Goal: Go to known website: Go to known website

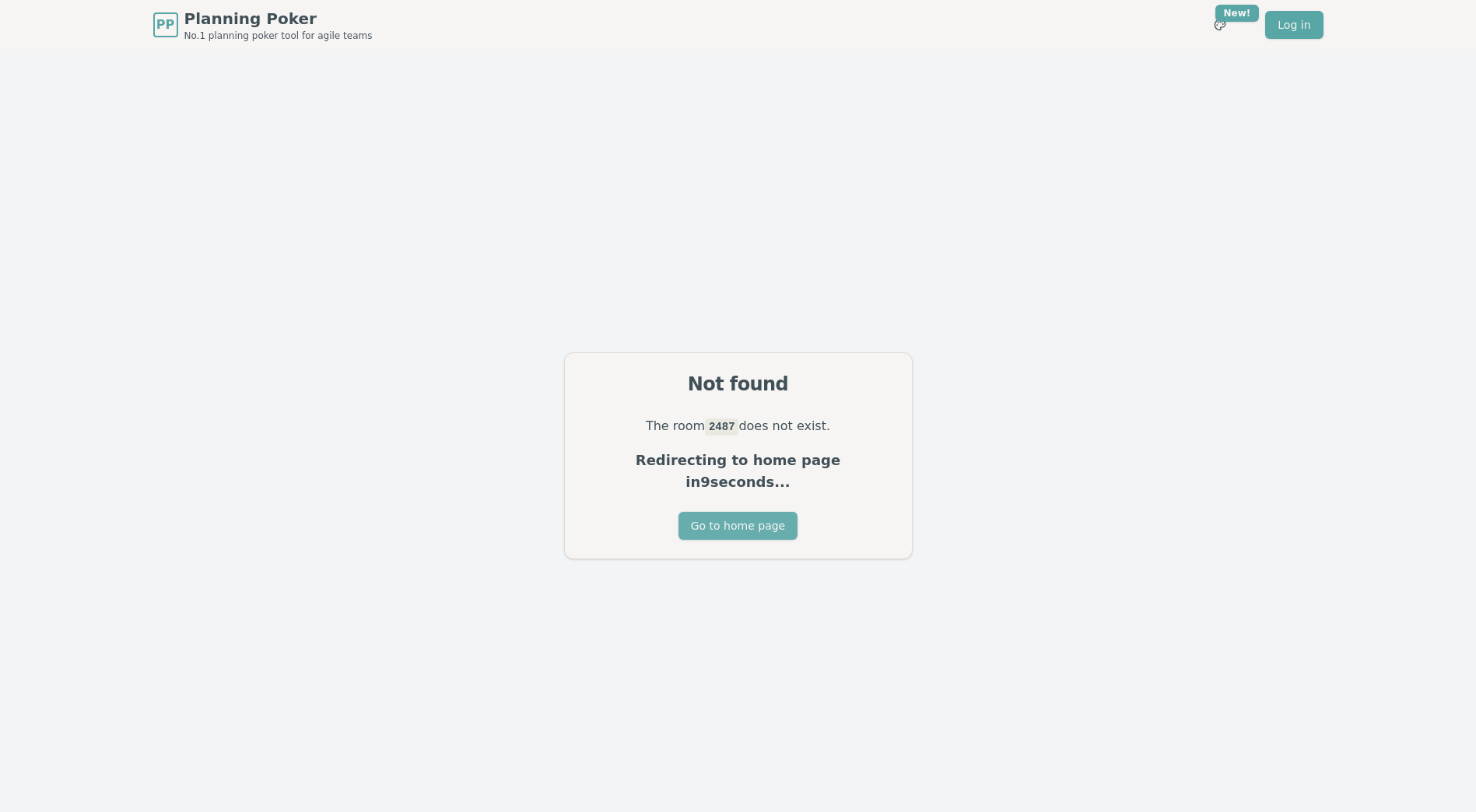
click at [716, 512] on button "Go to home page" at bounding box center [738, 526] width 119 height 28
click at [739, 521] on button "Go to home page" at bounding box center [738, 526] width 119 height 28
